Goal: Navigation & Orientation: Find specific page/section

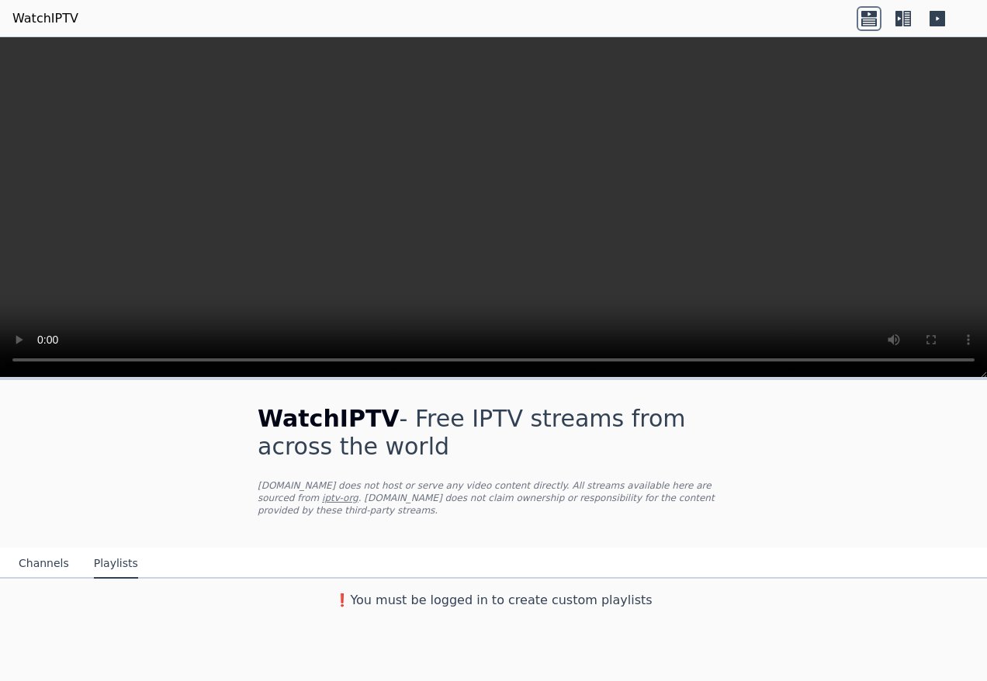
click at [47, 549] on button "Channels" at bounding box center [44, 563] width 50 height 29
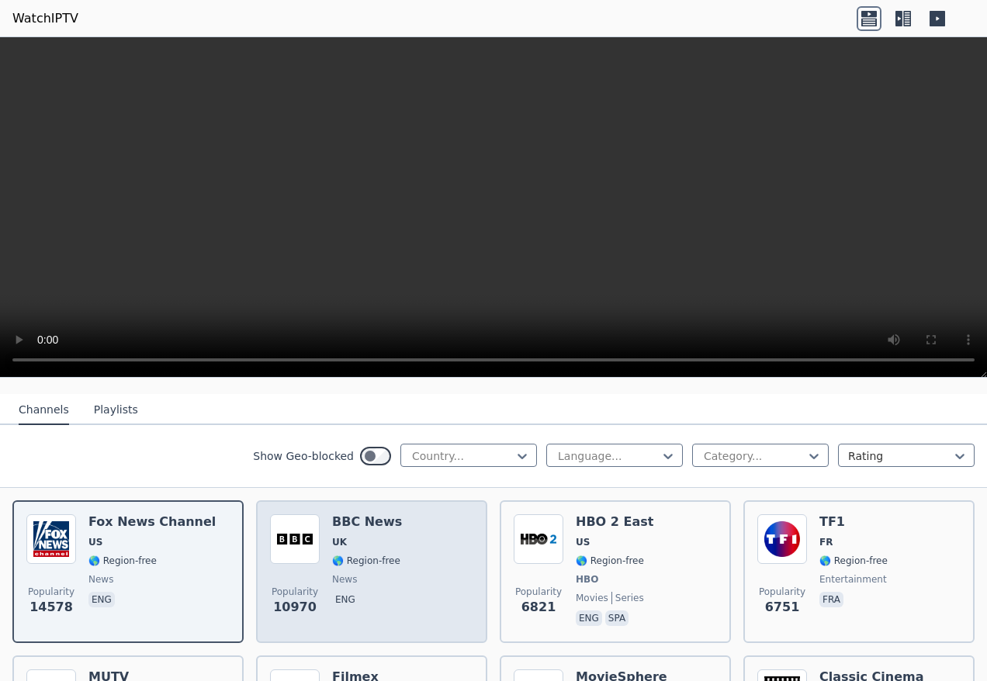
scroll to position [155, 0]
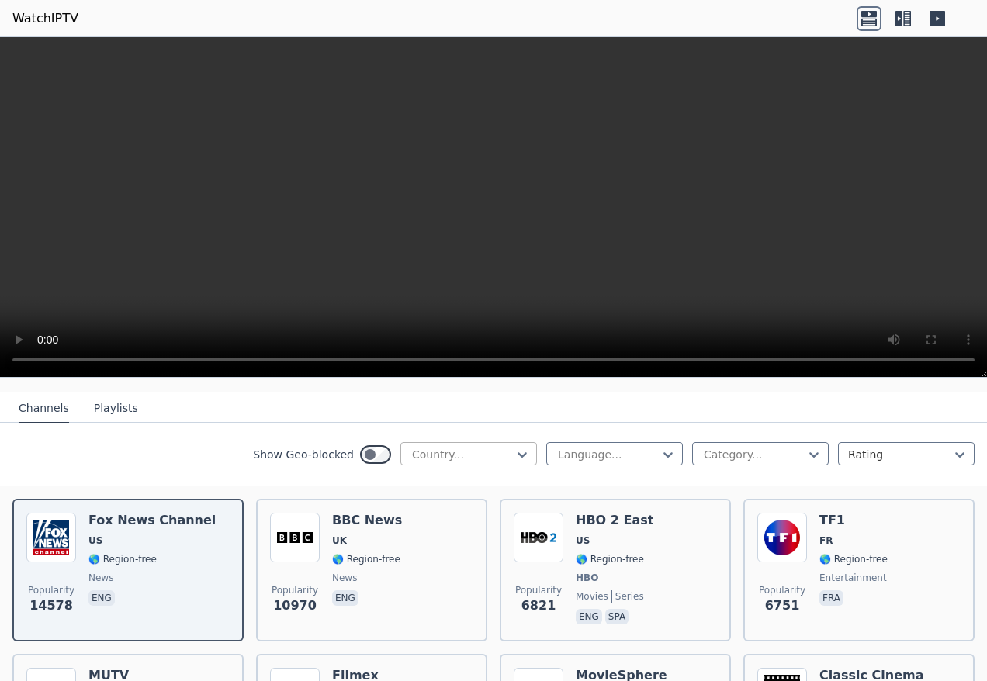
click at [489, 447] on div at bounding box center [462, 455] width 104 height 16
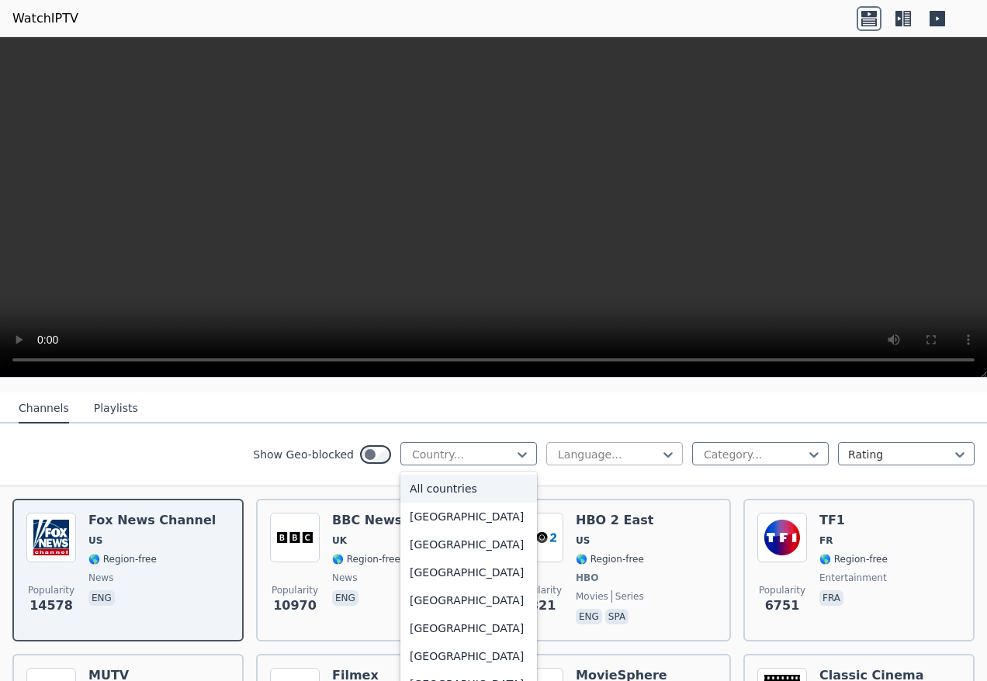
click at [628, 447] on div at bounding box center [608, 455] width 104 height 16
click at [493, 447] on div at bounding box center [462, 455] width 104 height 16
type input "*"
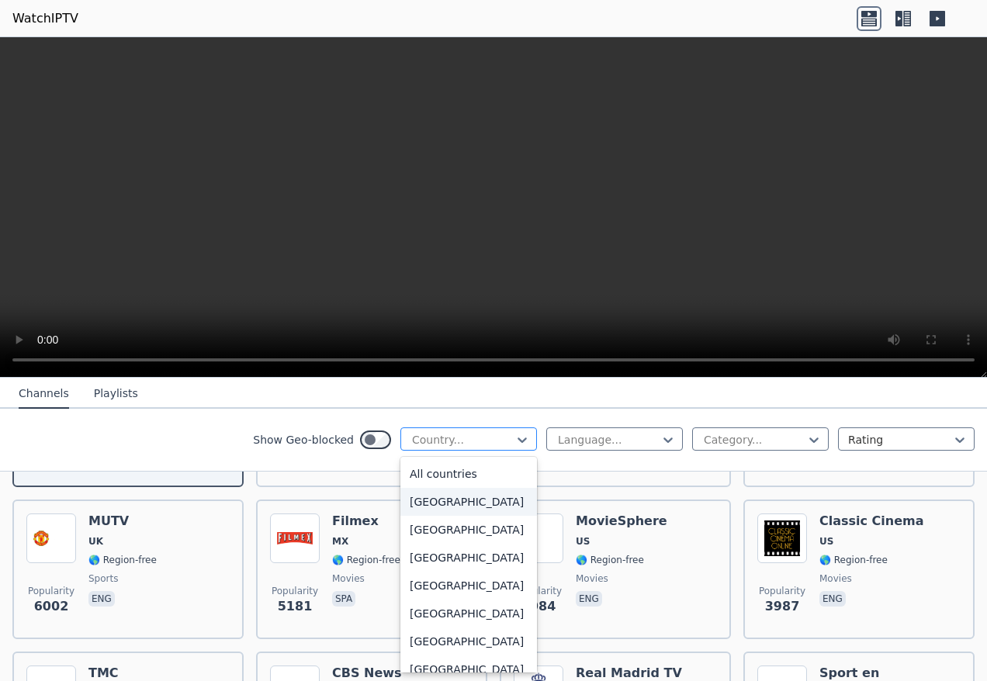
scroll to position [310, 0]
type input "***"
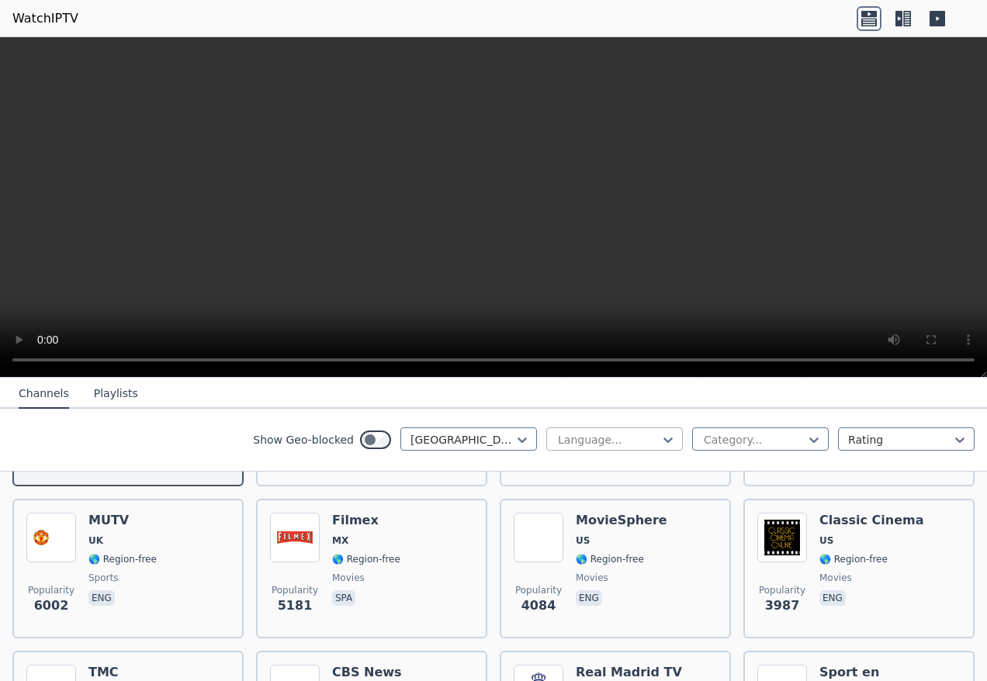
click at [647, 441] on div at bounding box center [608, 440] width 104 height 16
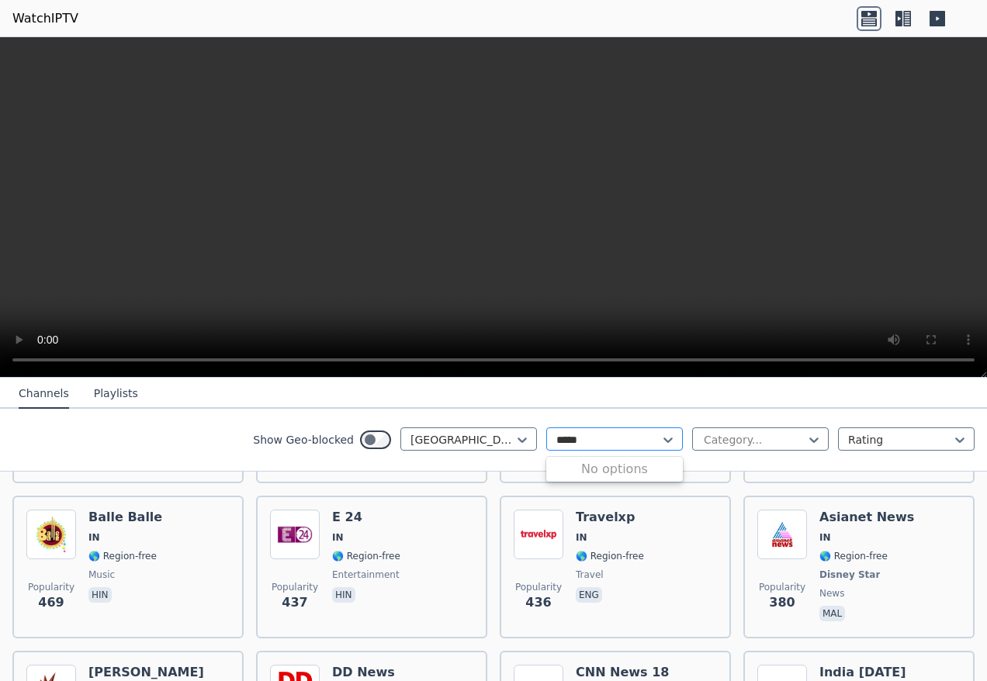
type input "*****"
click at [648, 448] on div at bounding box center [614, 438] width 137 height 23
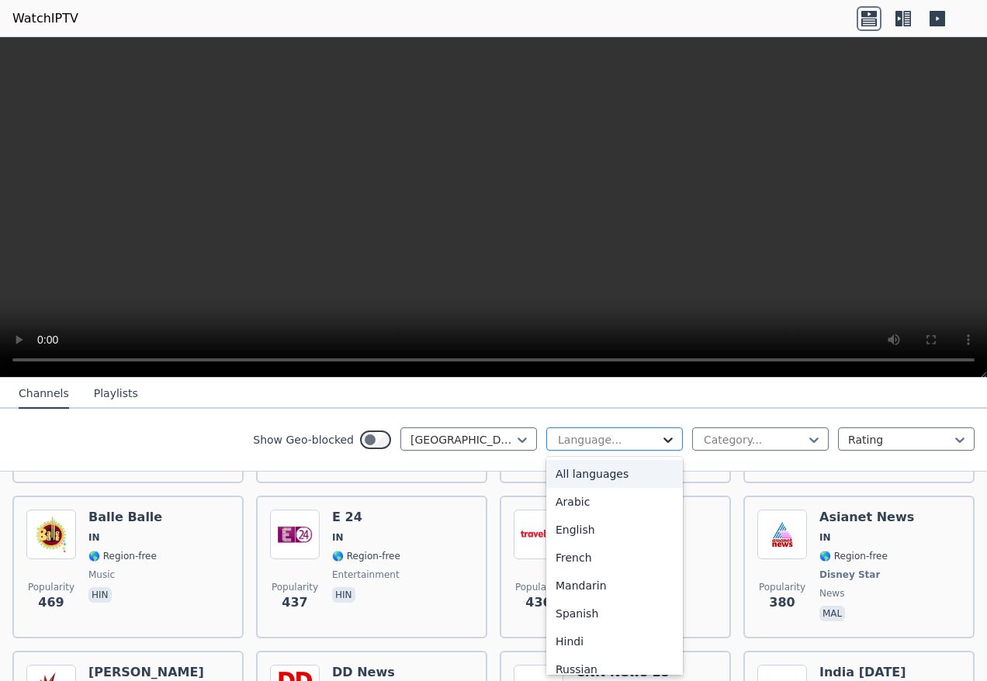
click at [663, 443] on icon at bounding box center [668, 440] width 16 height 16
click at [765, 431] on div "Category..." at bounding box center [760, 438] width 137 height 23
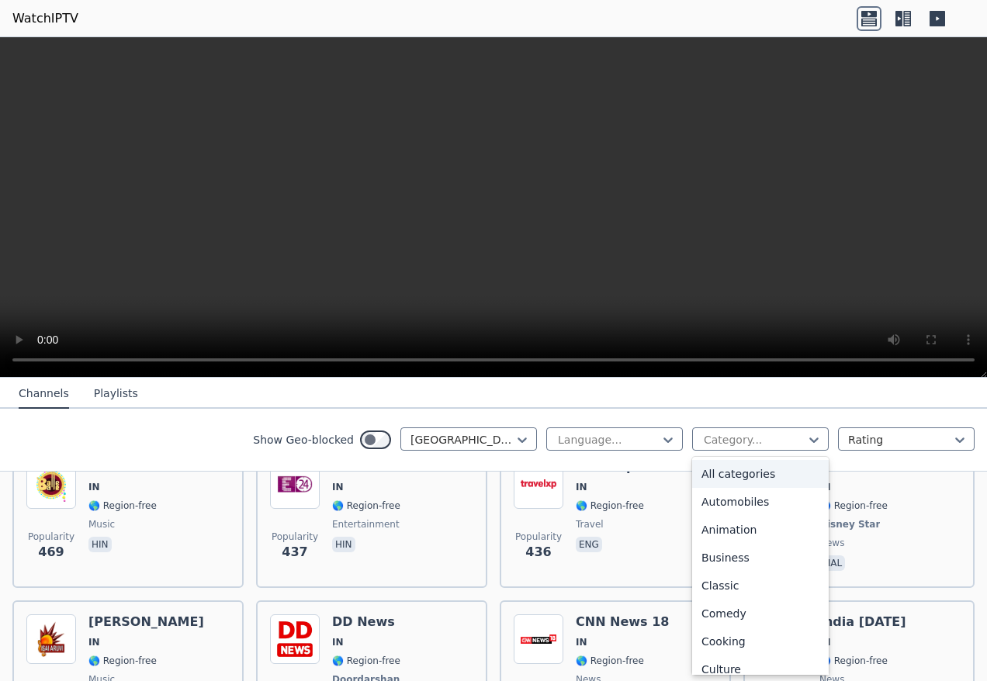
scroll to position [388, 0]
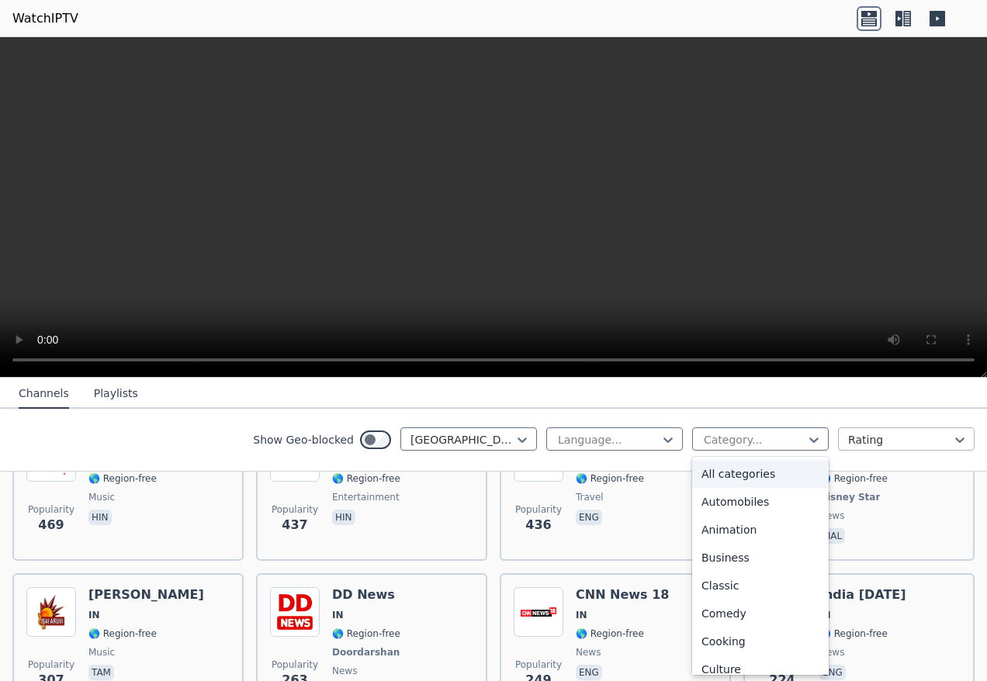
click at [865, 440] on div at bounding box center [900, 440] width 104 height 16
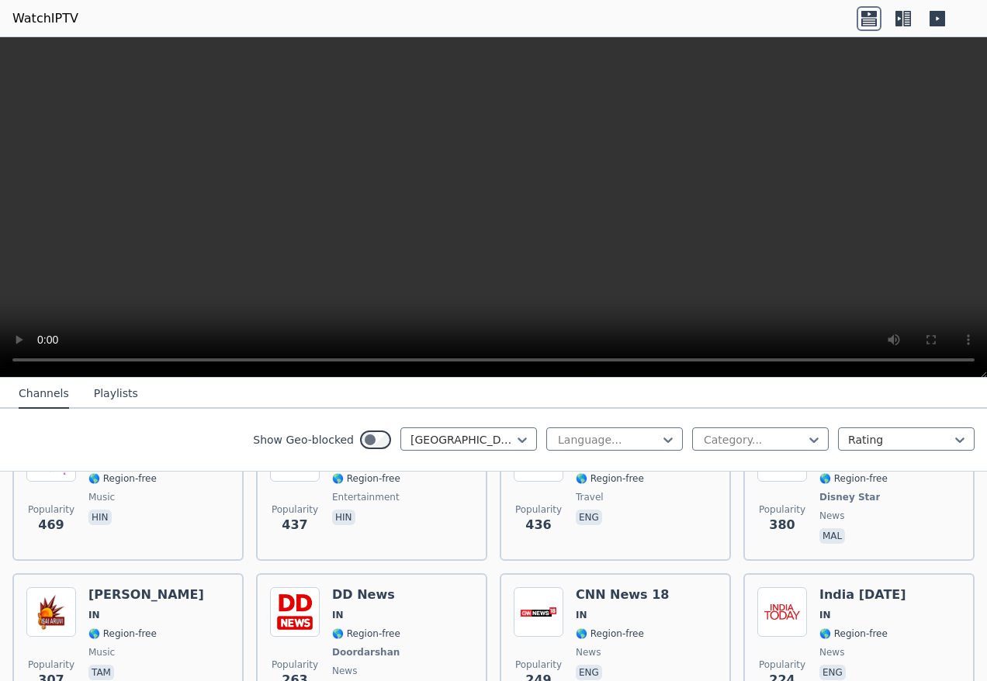
click at [881, 397] on nav "Channels Playlists" at bounding box center [493, 393] width 987 height 31
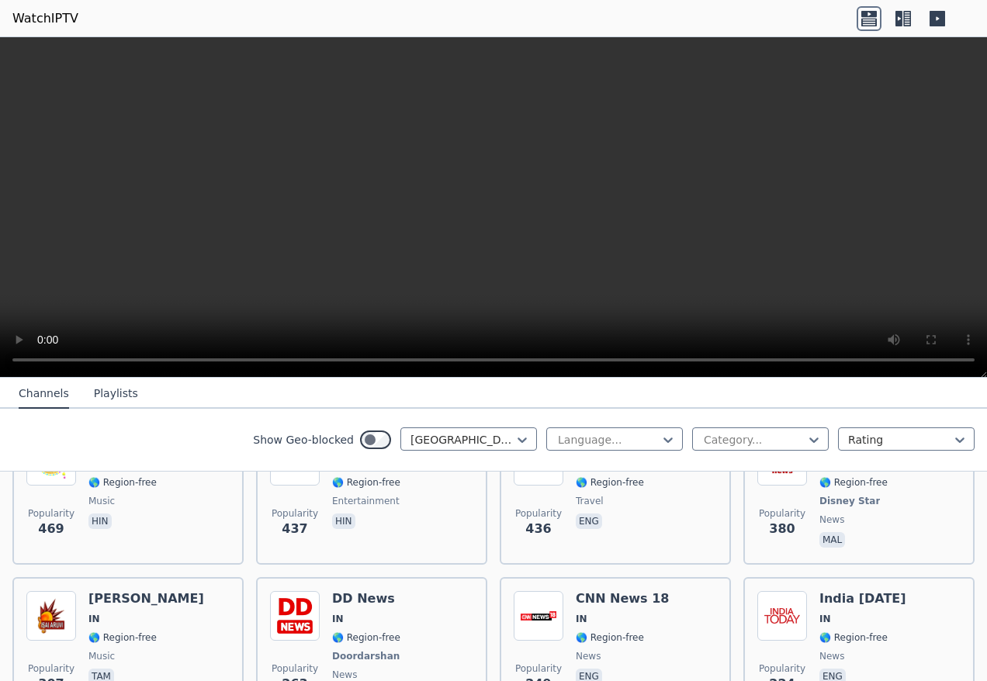
scroll to position [465, 0]
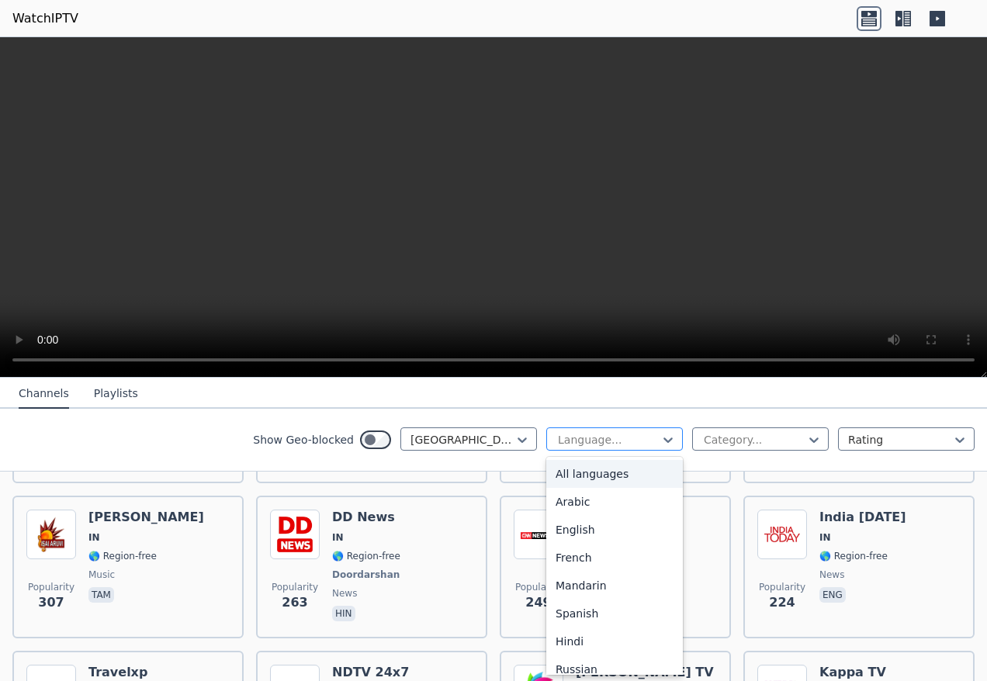
click at [638, 436] on div at bounding box center [608, 440] width 104 height 16
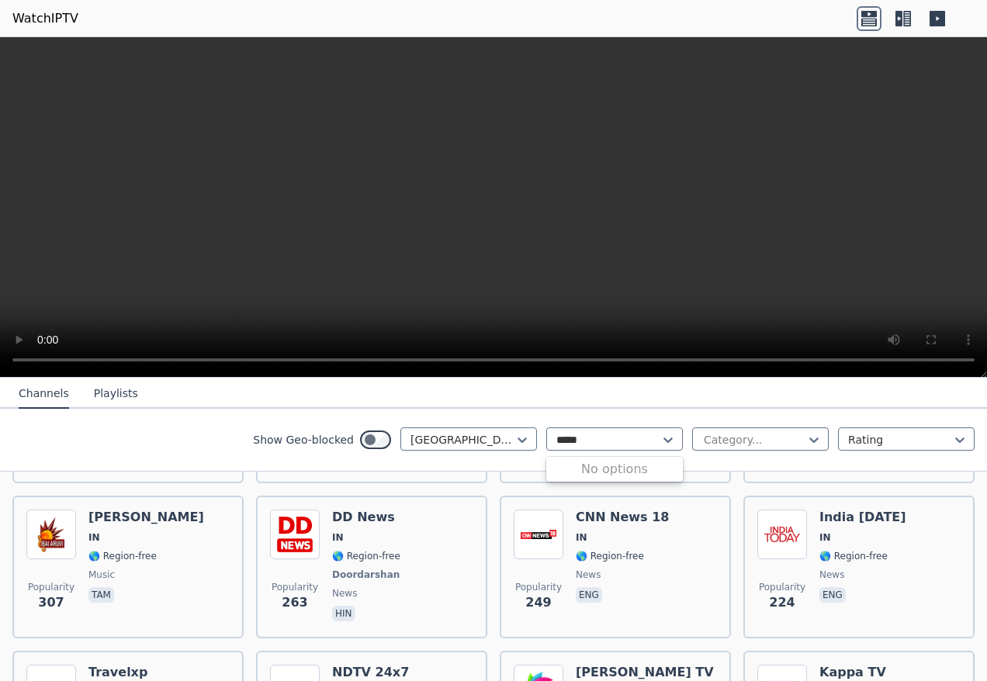
type input "*****"
click at [670, 401] on nav "Channels Playlists" at bounding box center [493, 393] width 987 height 31
click at [791, 445] on div at bounding box center [754, 440] width 104 height 16
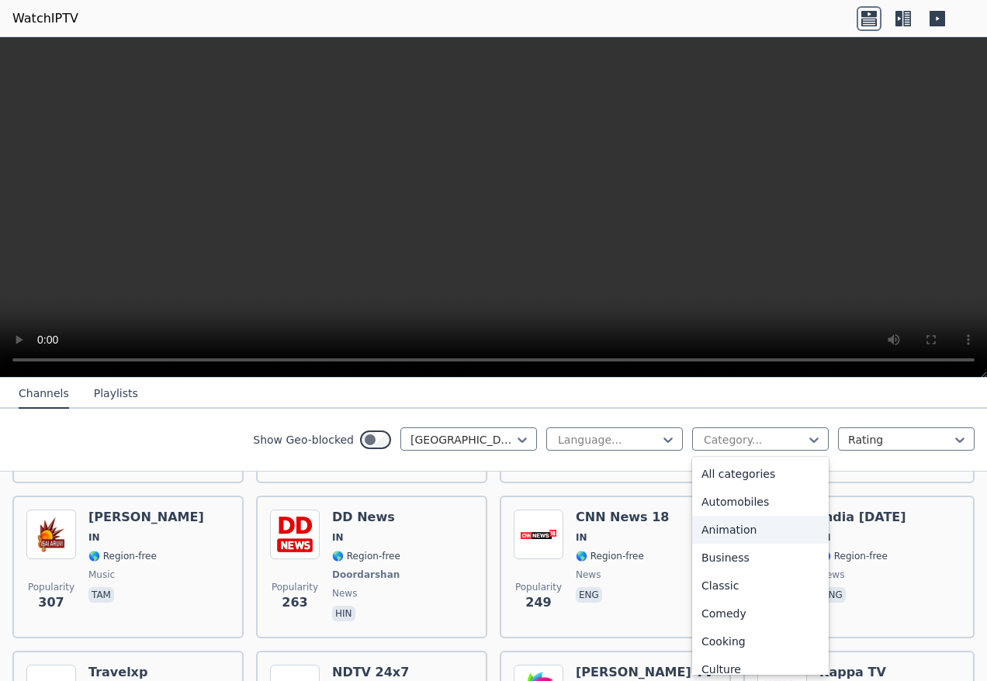
click at [729, 531] on div "Animation" at bounding box center [760, 530] width 137 height 28
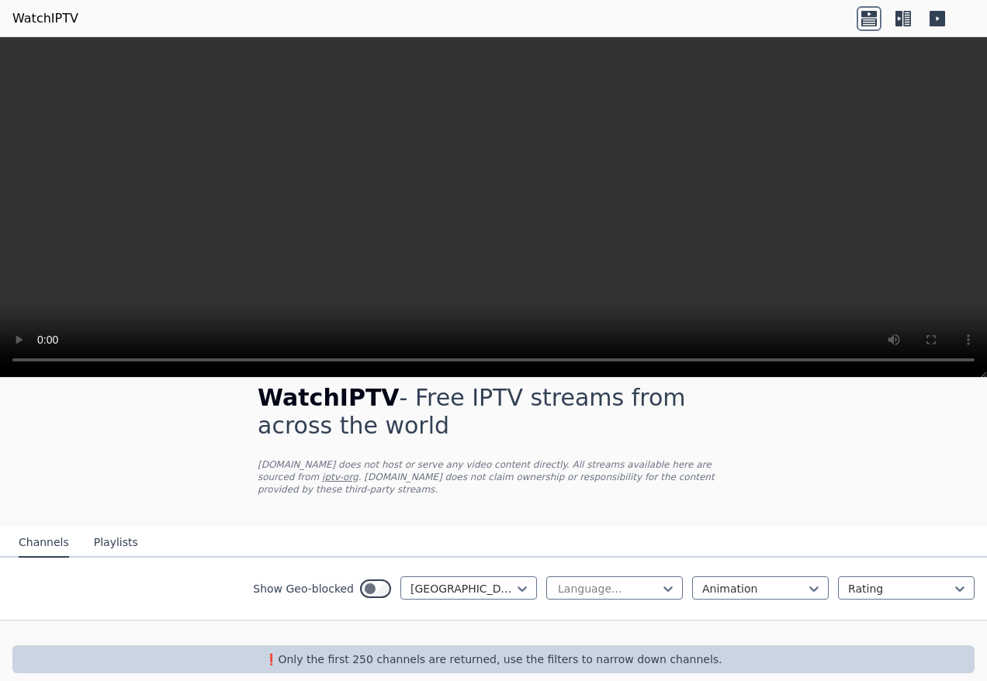
scroll to position [26, 0]
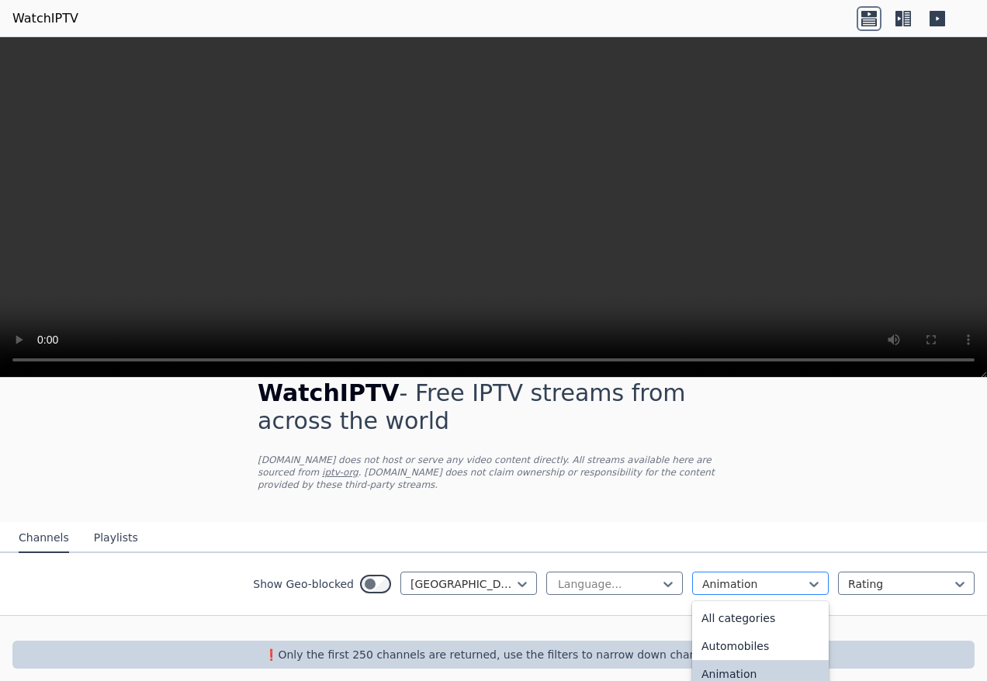
click at [752, 576] on div at bounding box center [754, 584] width 104 height 16
click at [756, 607] on div "All categories" at bounding box center [760, 618] width 137 height 28
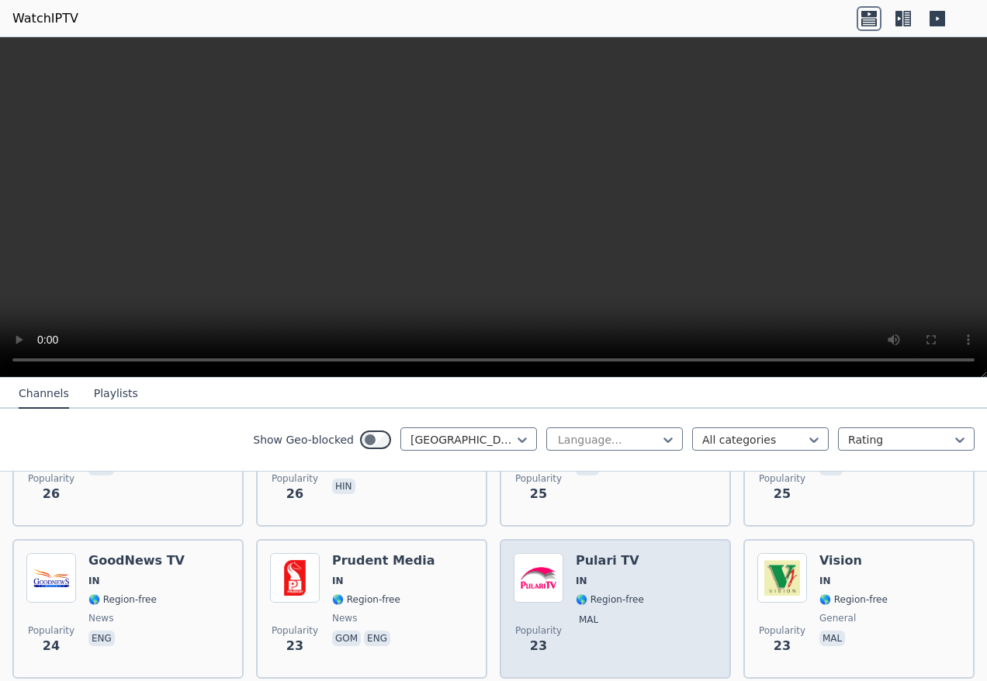
scroll to position [3827, 0]
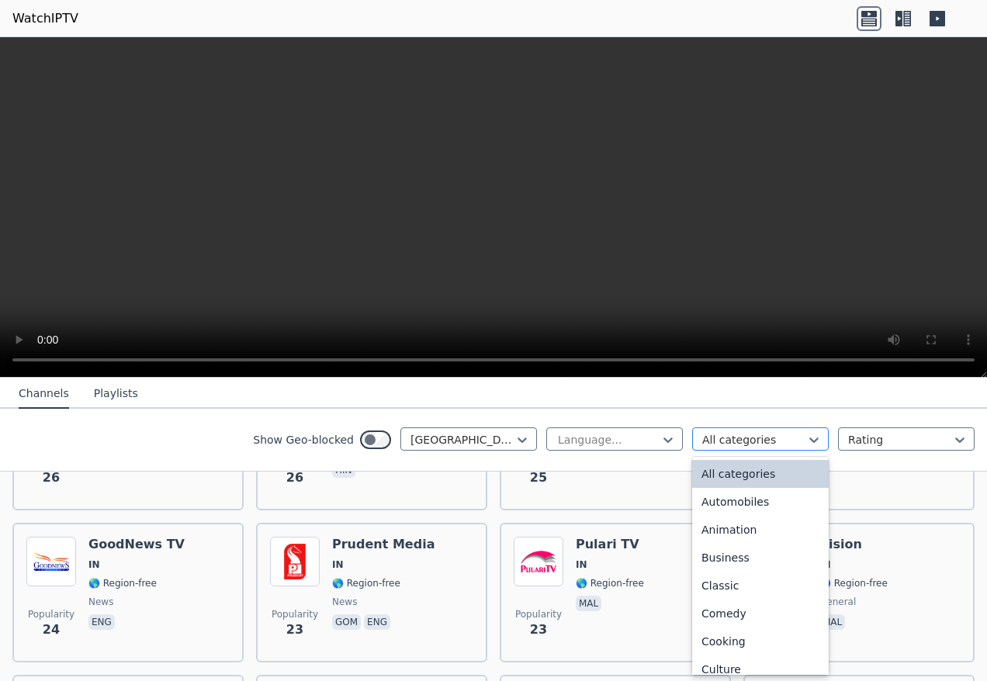
click at [735, 436] on div at bounding box center [754, 440] width 104 height 16
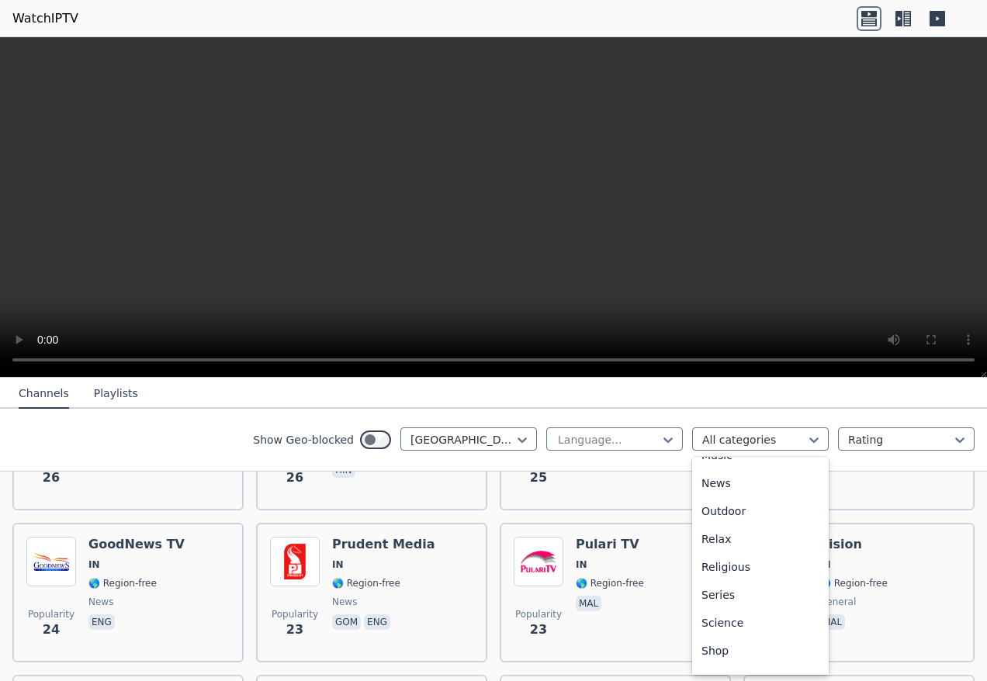
scroll to position [542, 0]
click at [725, 610] on div "Sports" at bounding box center [760, 602] width 137 height 28
